Goal: Contribute content

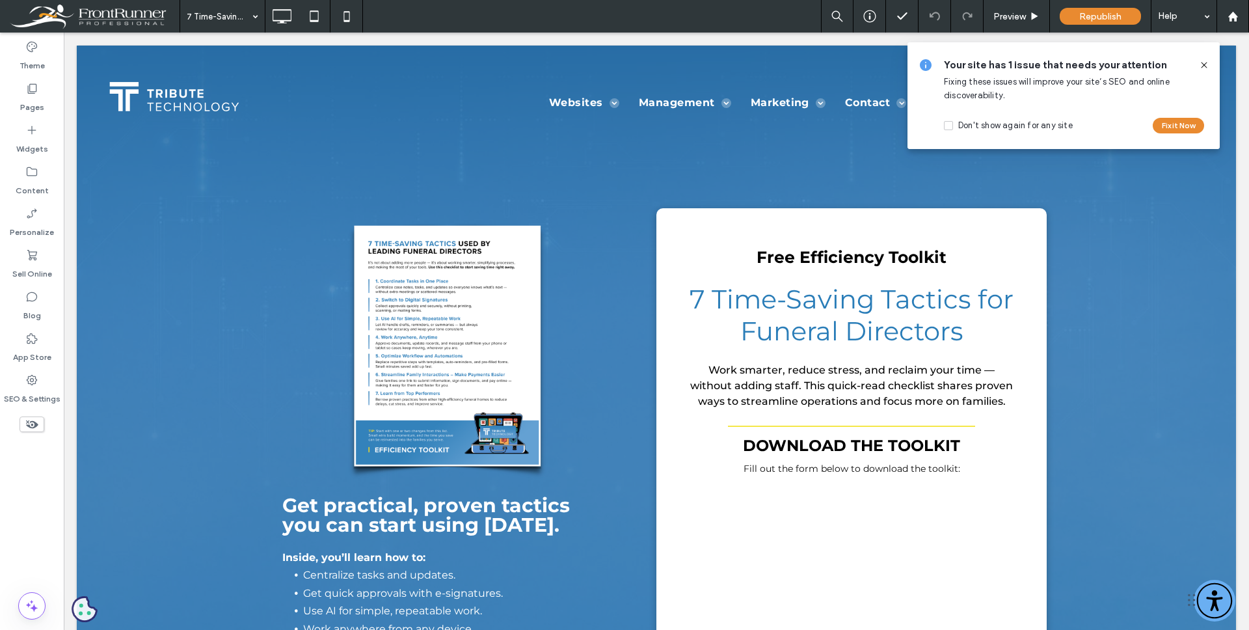
click at [1204, 66] on use at bounding box center [1204, 65] width 6 height 6
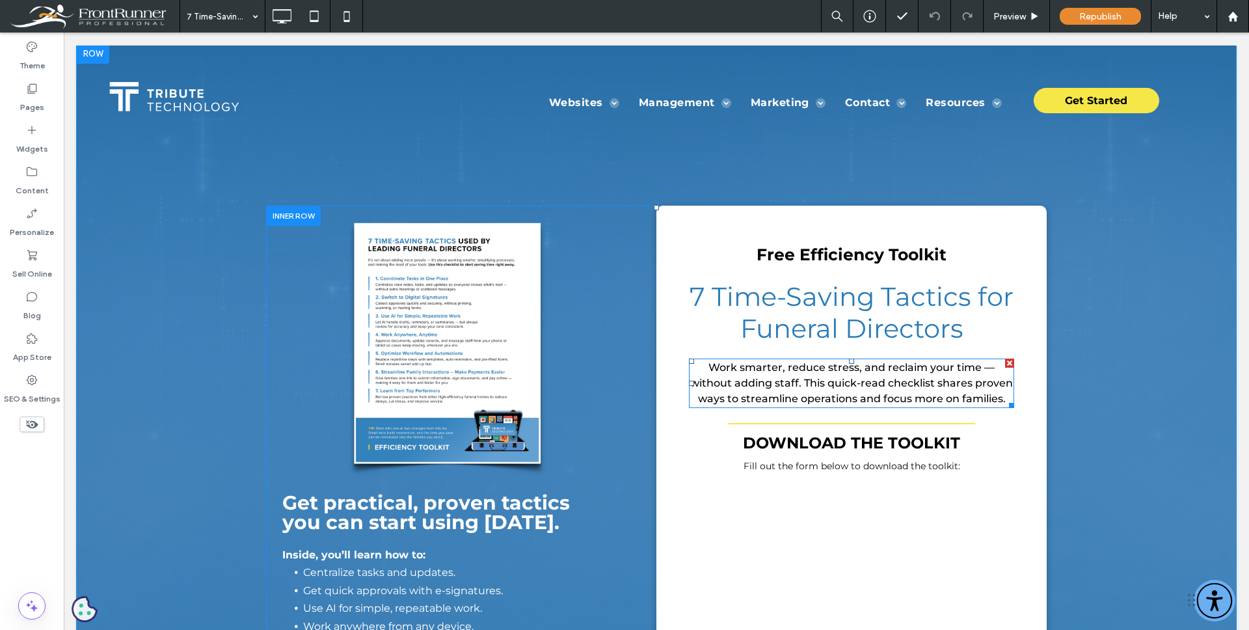
scroll to position [5, 0]
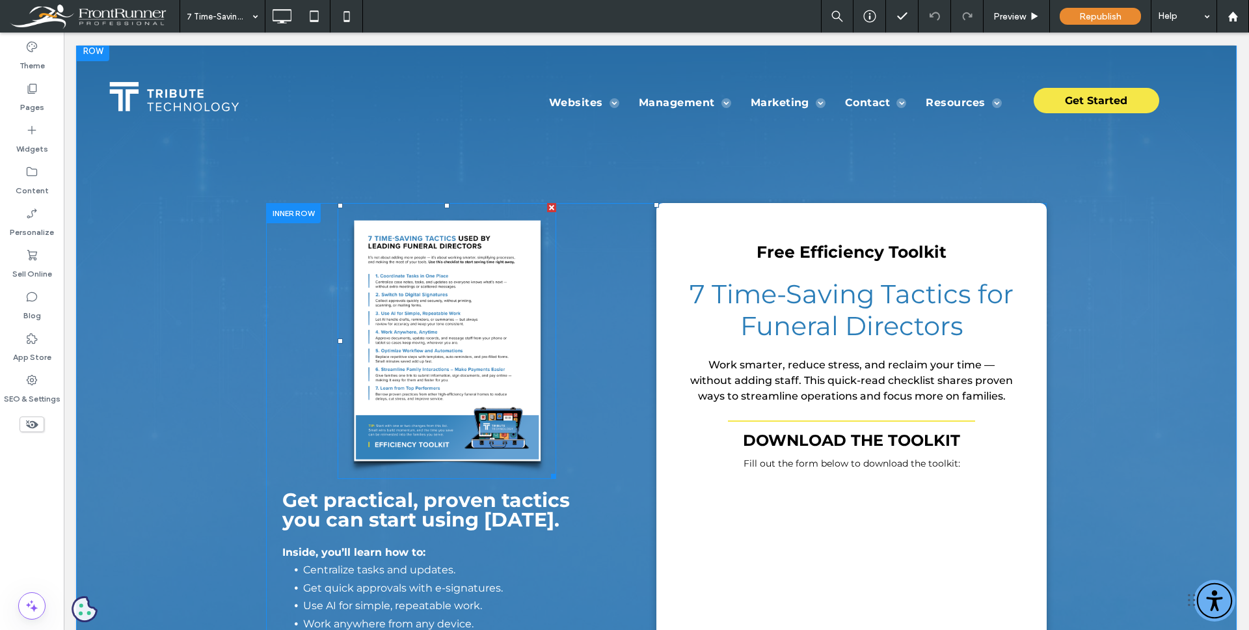
click at [491, 358] on img at bounding box center [447, 341] width 219 height 276
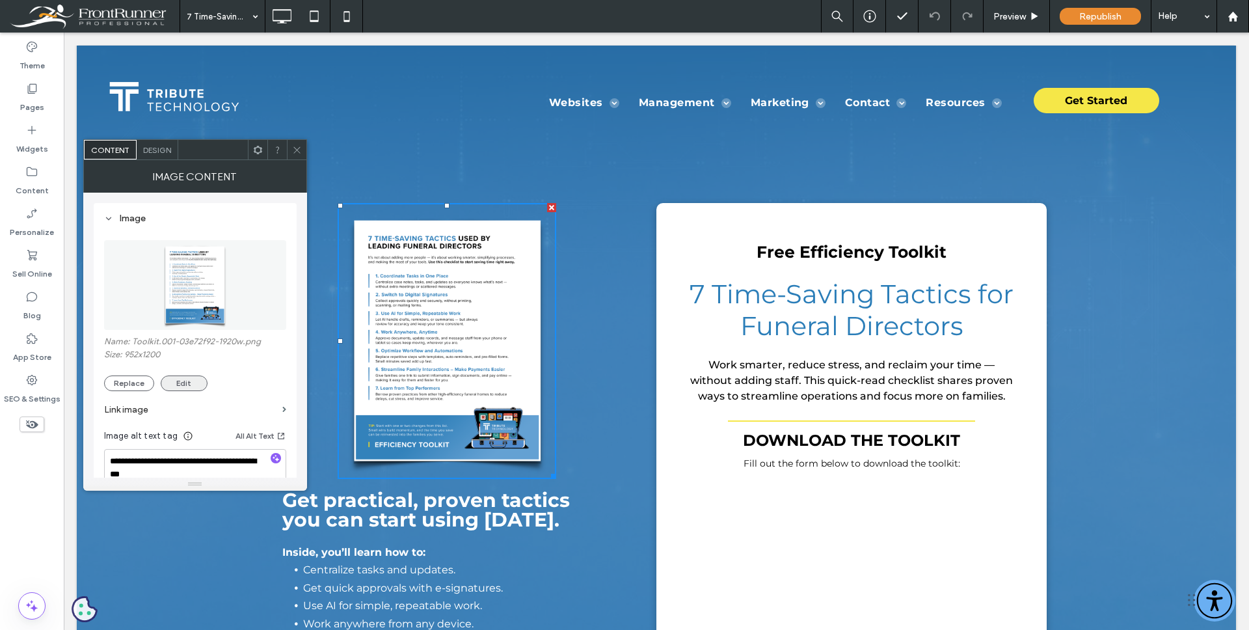
click at [187, 376] on button "Edit" at bounding box center [184, 383] width 47 height 16
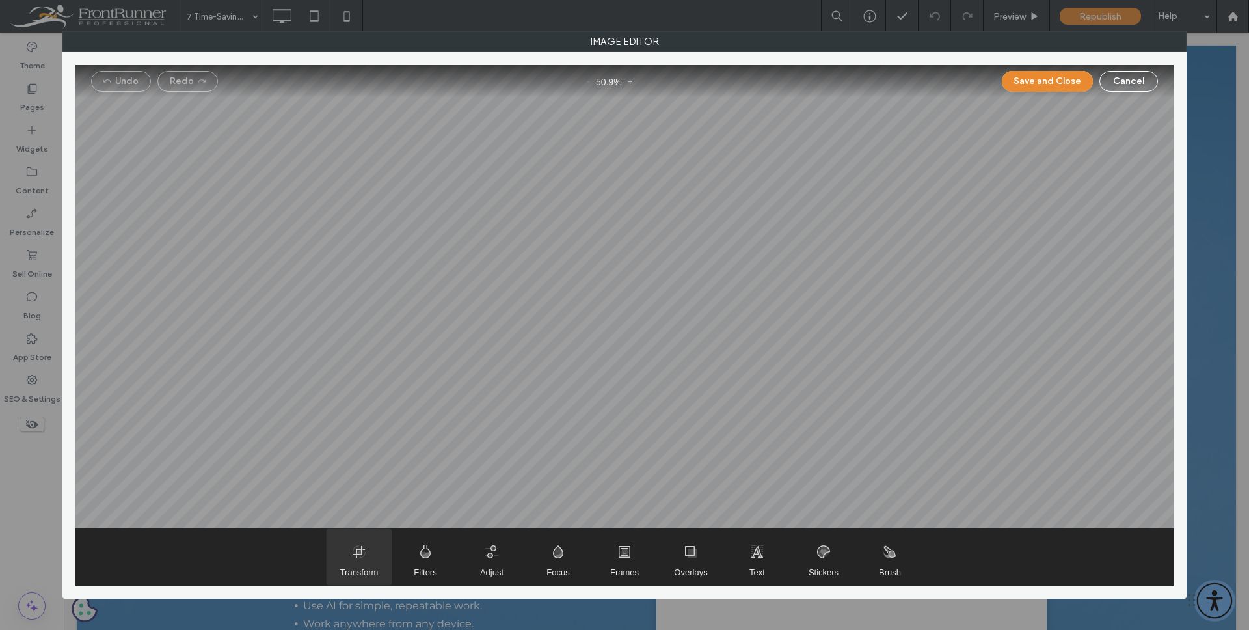
click at [348, 559] on span "Transform" at bounding box center [359, 557] width 65 height 56
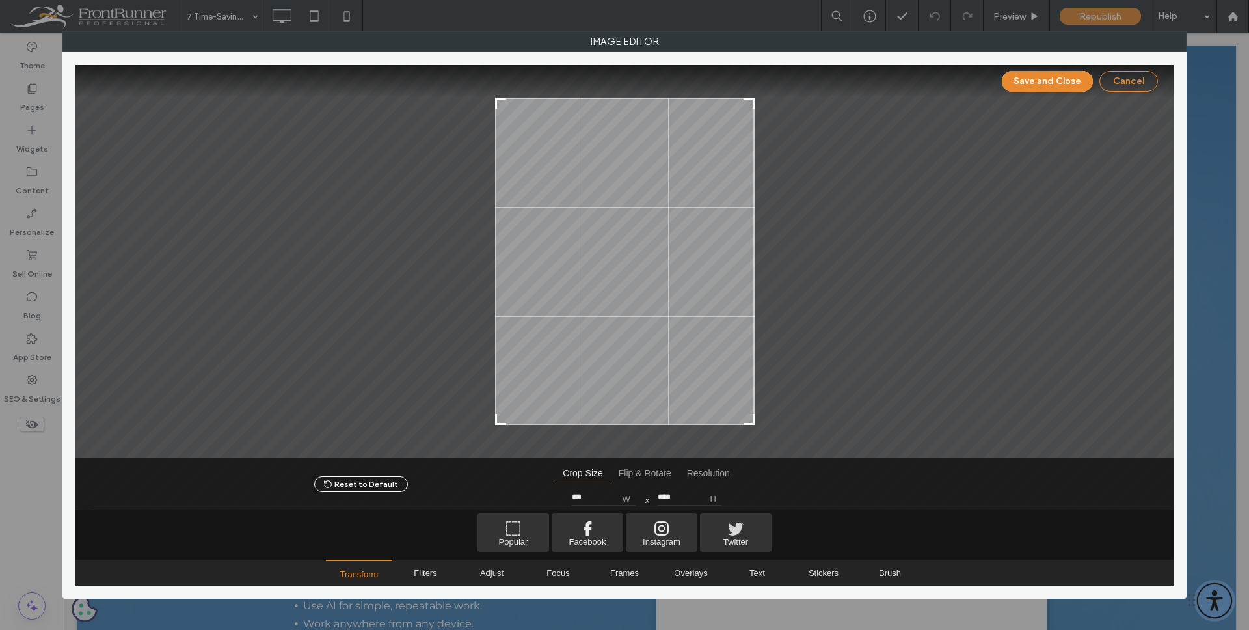
click at [1118, 84] on button "Cancel" at bounding box center [1128, 81] width 59 height 21
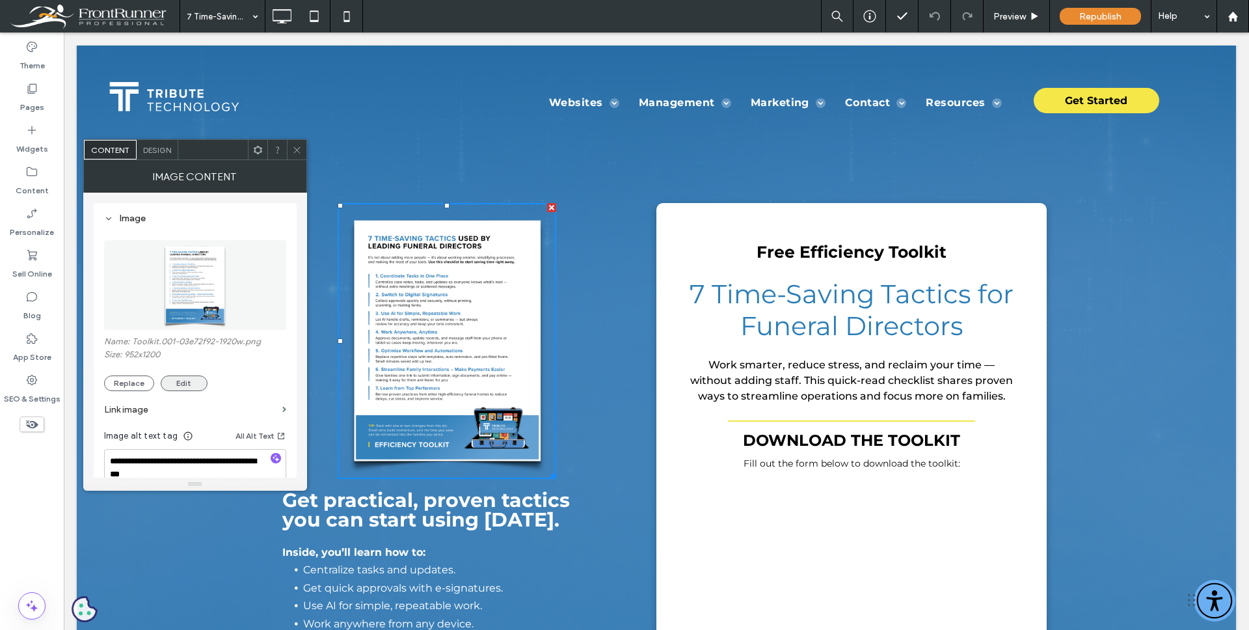
click at [194, 386] on button "Edit" at bounding box center [184, 383] width 47 height 16
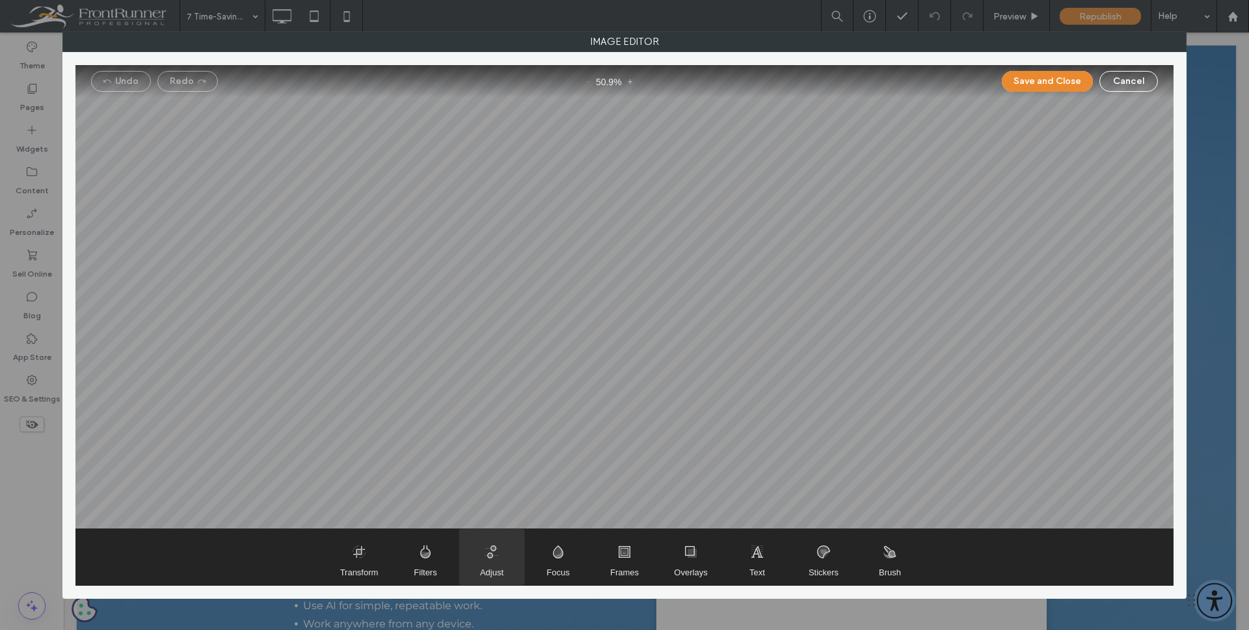
click at [496, 549] on span "Adjust" at bounding box center [491, 557] width 65 height 56
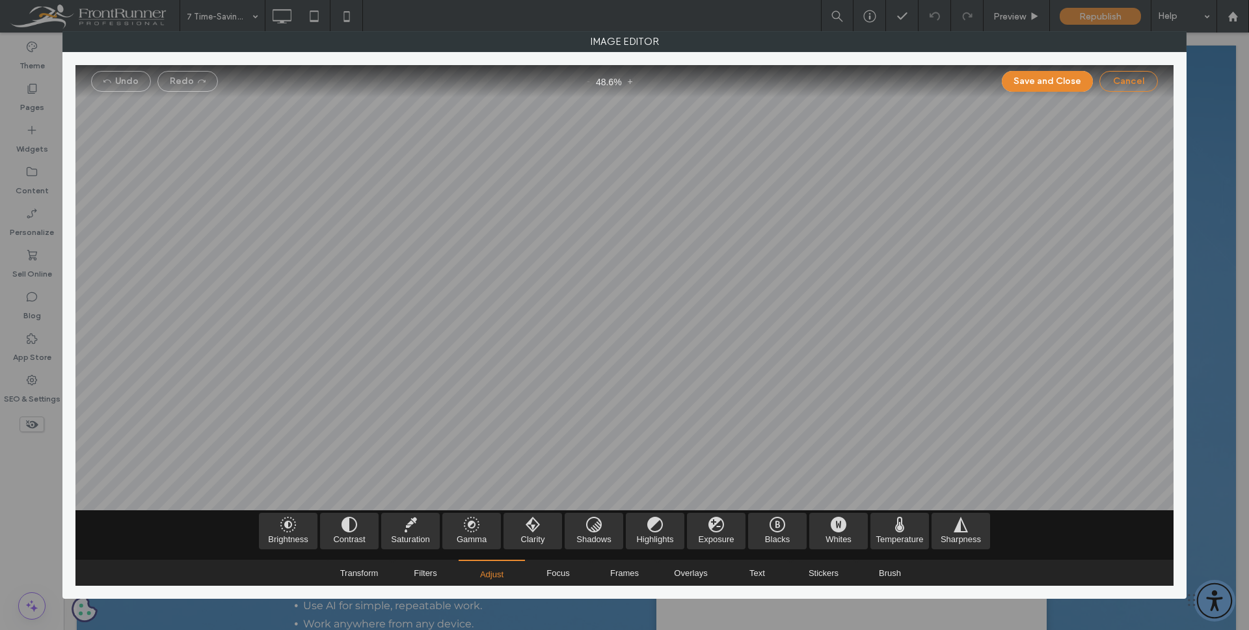
click at [1122, 81] on button "Cancel" at bounding box center [1128, 81] width 59 height 21
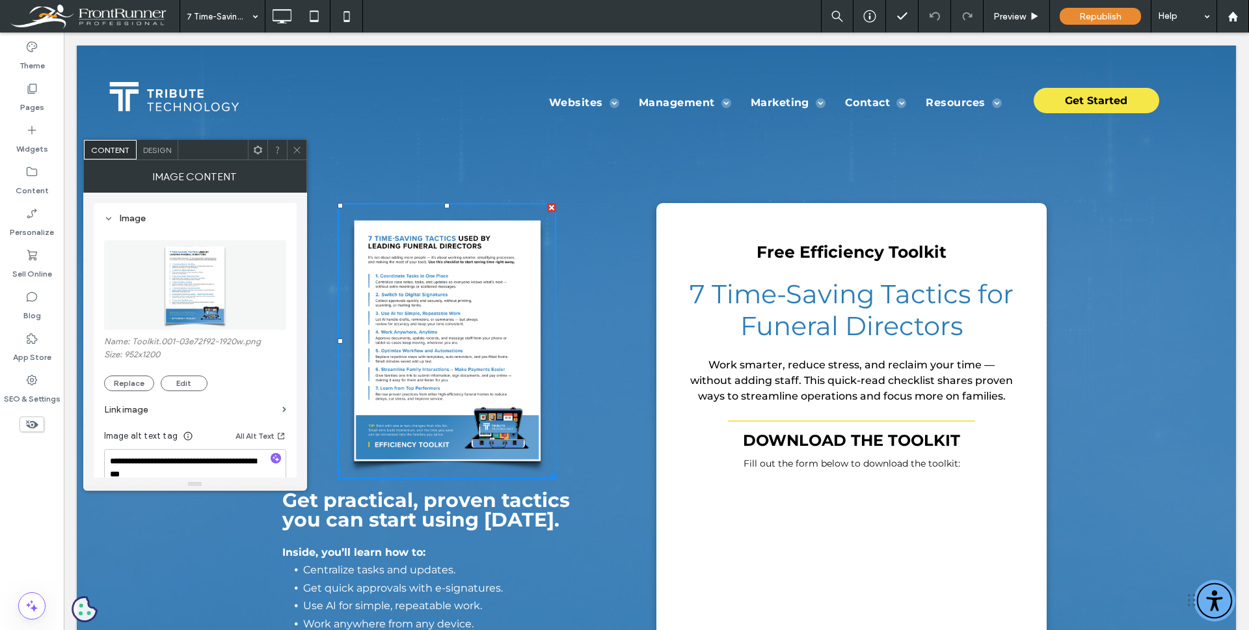
click at [293, 148] on icon at bounding box center [297, 150] width 10 height 10
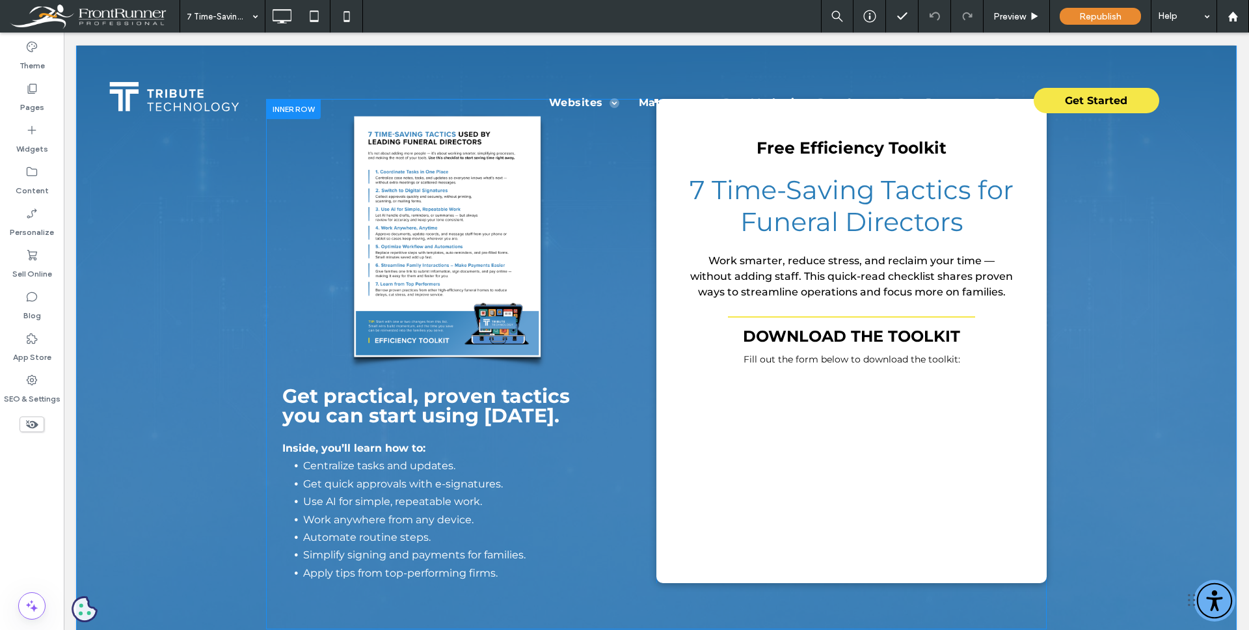
scroll to position [118, 0]
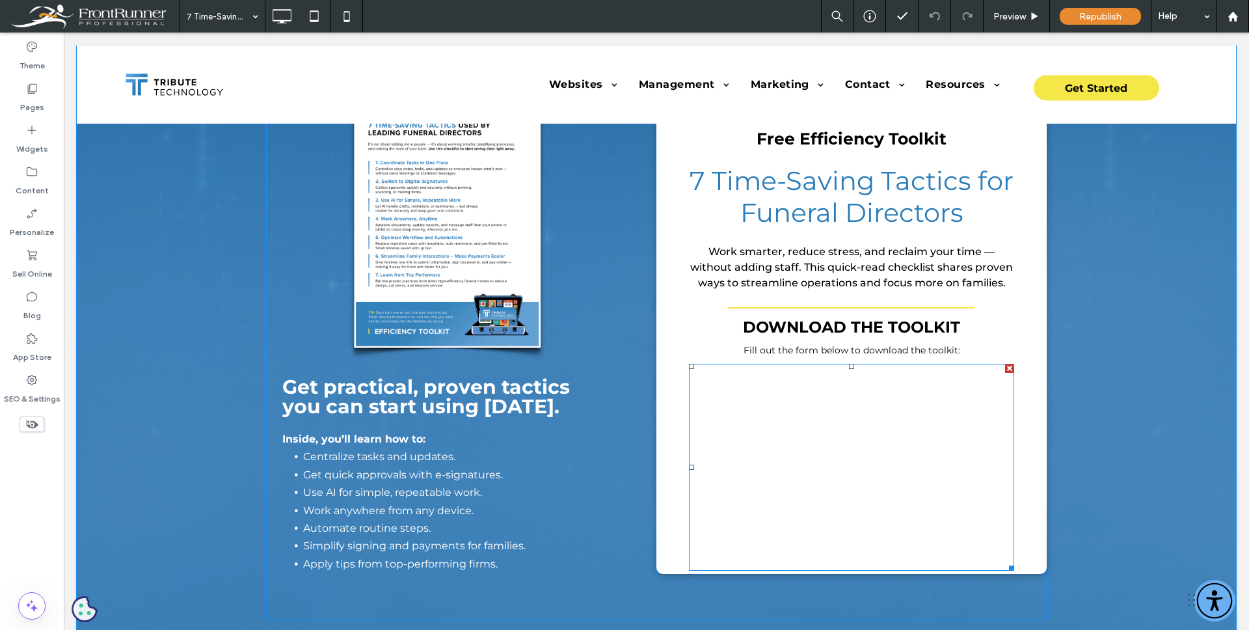
click at [773, 392] on span at bounding box center [851, 467] width 325 height 207
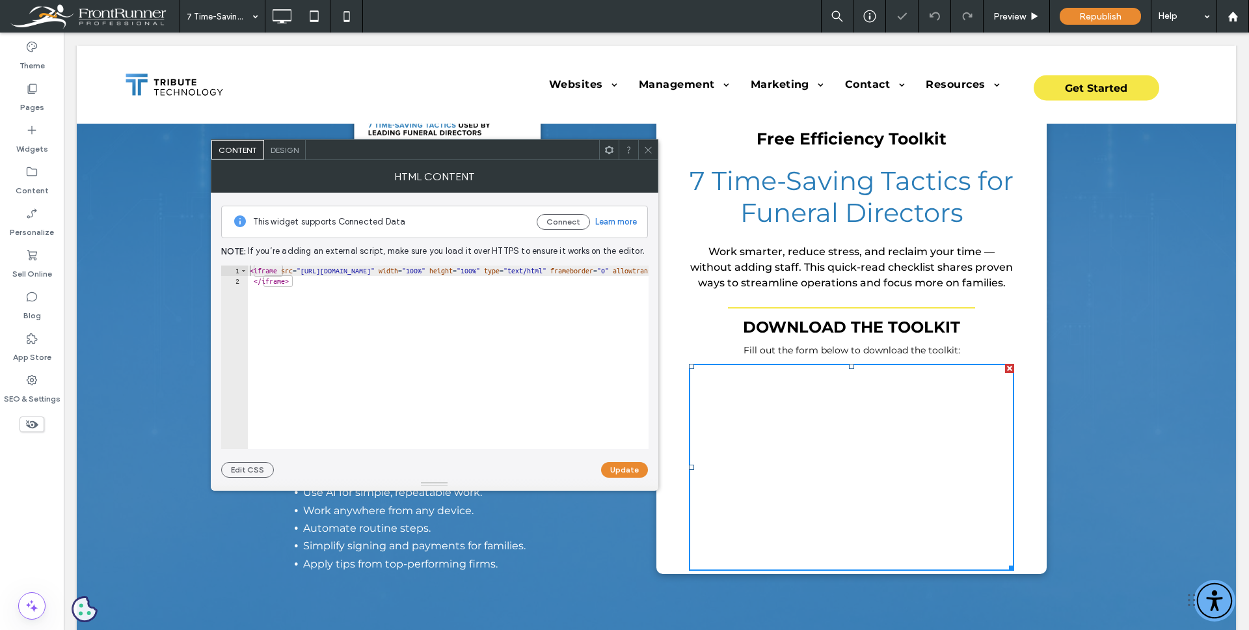
click at [319, 274] on div "< iframe src = "[URL][DOMAIN_NAME]" width = "100%" height = "100%" type = "text…" at bounding box center [647, 367] width 801 height 204
paste textarea "Cursor at row 2"
type textarea "**********"
click at [619, 468] on button "Update" at bounding box center [624, 470] width 47 height 16
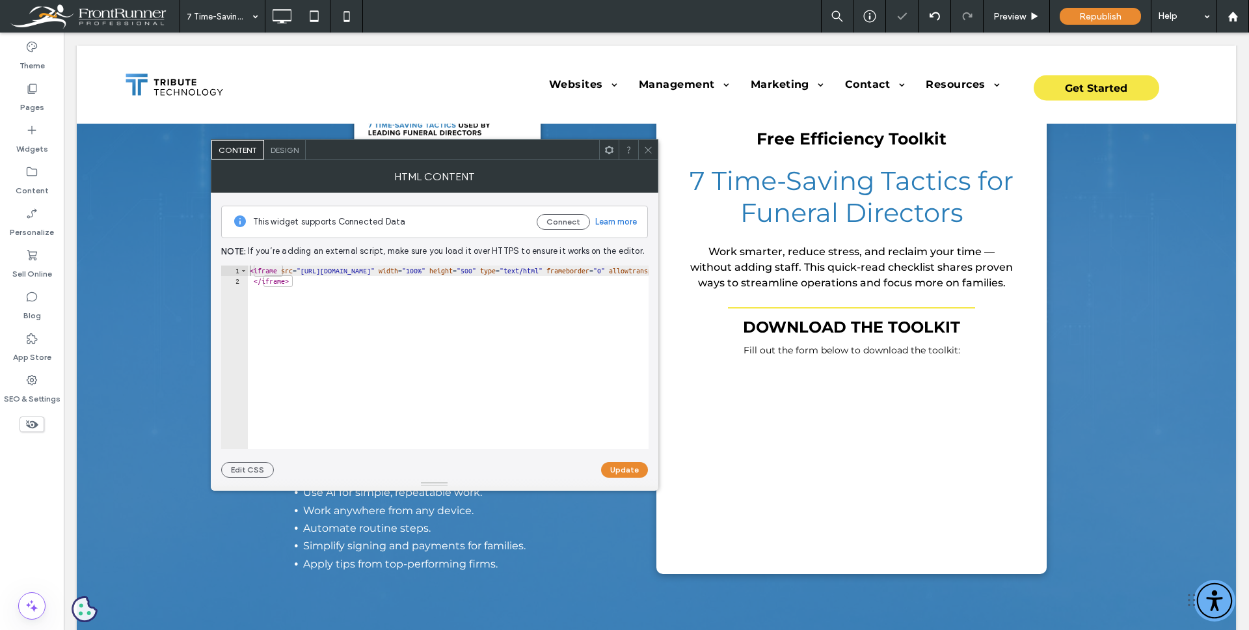
click at [310, 283] on div "< iframe src = "[URL][DOMAIN_NAME]" width = "100%" height = "500" type = "text/…" at bounding box center [645, 367] width 797 height 204
paste textarea "Cursor at row 2"
type textarea "**********"
click at [617, 471] on button "Update" at bounding box center [624, 470] width 47 height 16
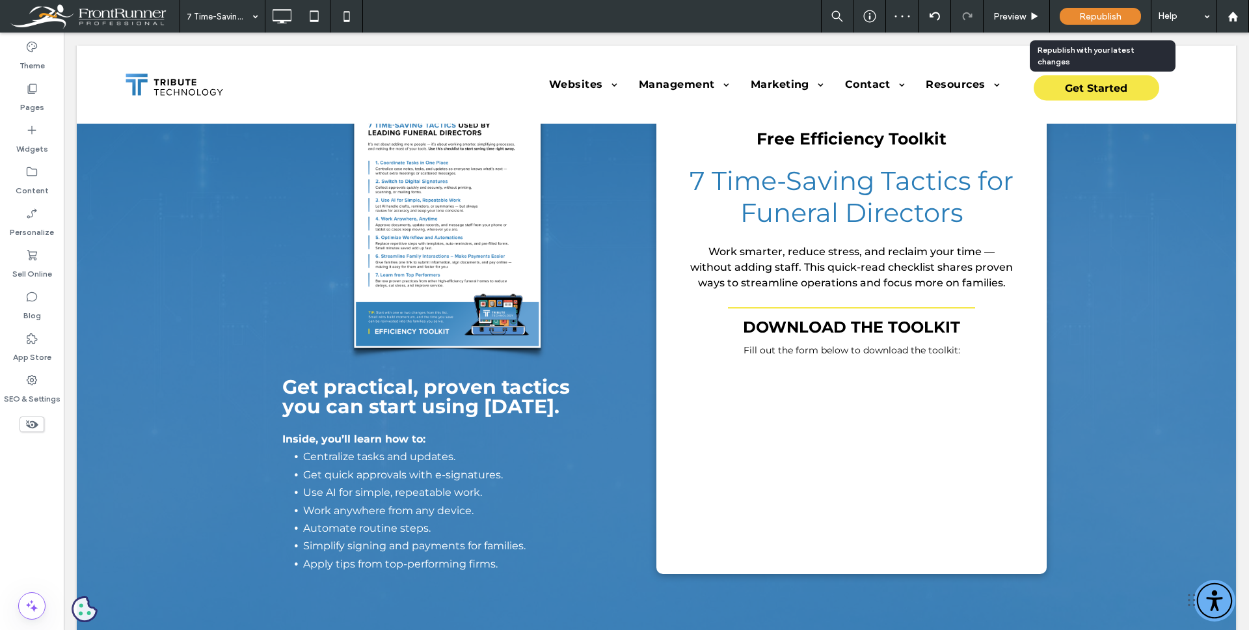
click at [1098, 11] on span "Republish" at bounding box center [1100, 16] width 42 height 11
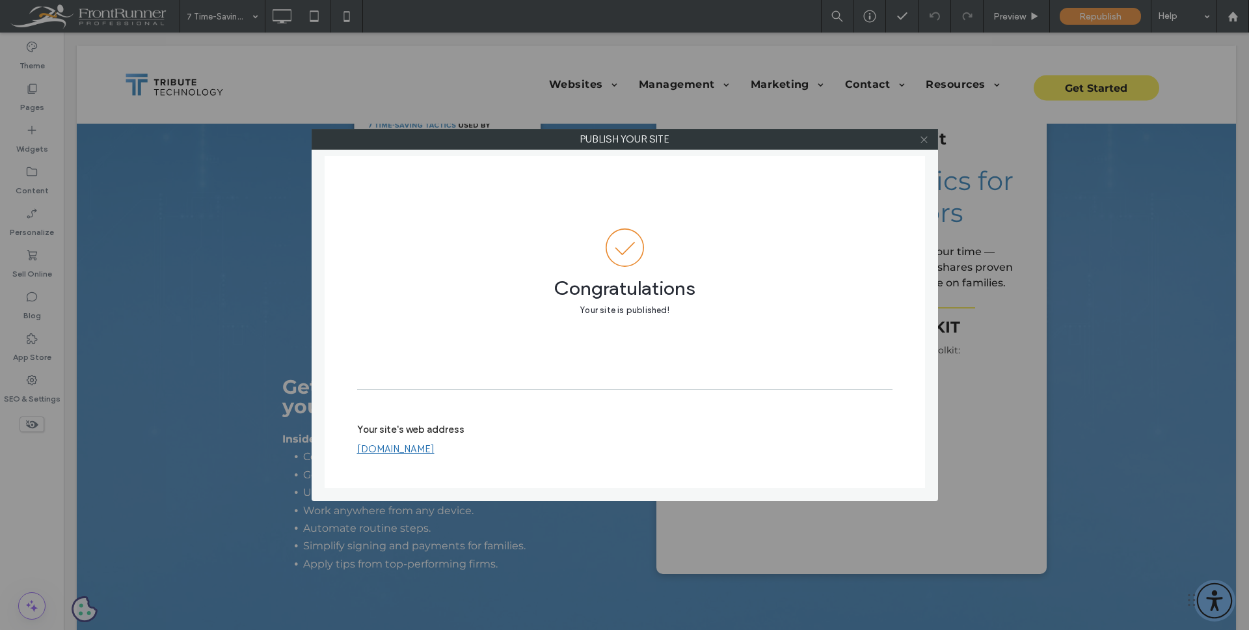
click at [924, 139] on use at bounding box center [923, 139] width 7 height 7
